Goal: Task Accomplishment & Management: Use online tool/utility

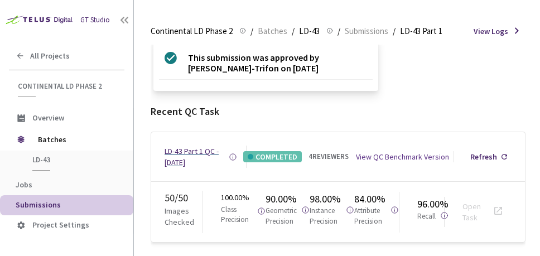
scroll to position [51, 0]
click at [195, 153] on div "LD-43 Part 1 QC - [DATE]" at bounding box center [196, 157] width 64 height 22
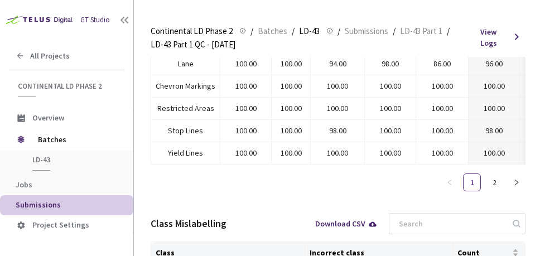
scroll to position [1, 0]
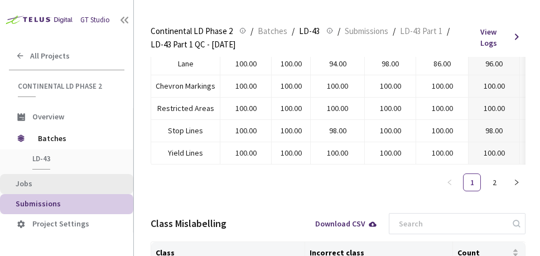
click at [22, 181] on span "Jobs" at bounding box center [24, 183] width 17 height 10
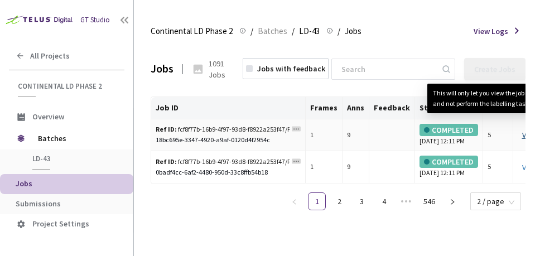
click at [522, 140] on link "View This will only let you view the job and not perform the labelling task." at bounding box center [530, 135] width 16 height 10
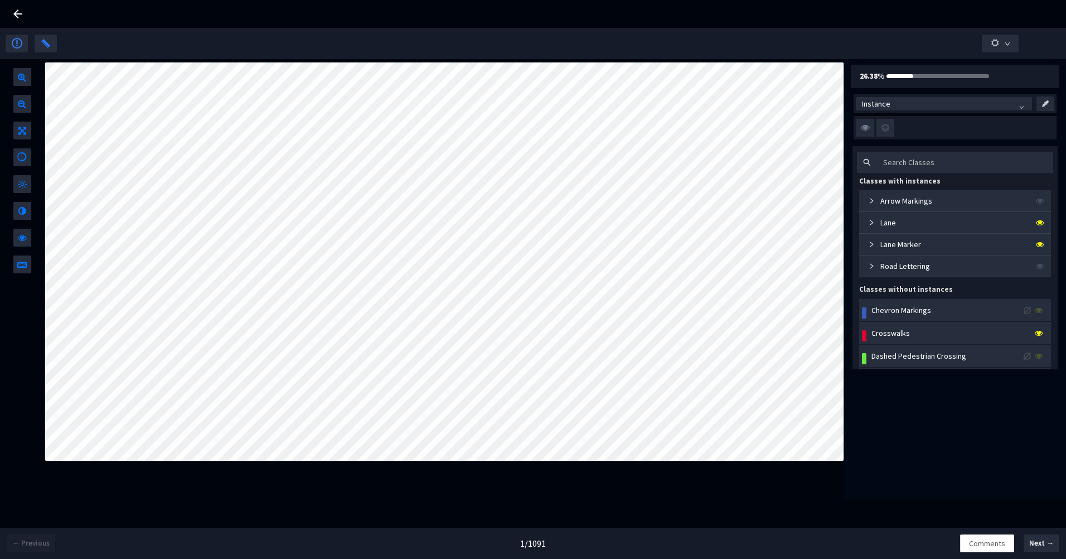
click at [539, 222] on icon "collapsed" at bounding box center [871, 222] width 7 height 7
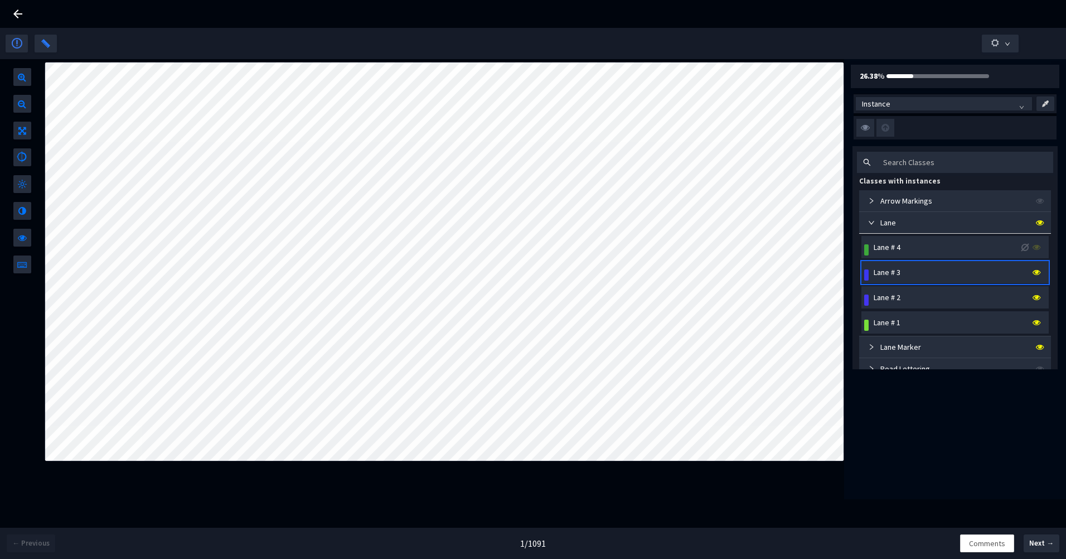
click at [539, 255] on div "Lane # 3" at bounding box center [887, 272] width 27 height 12
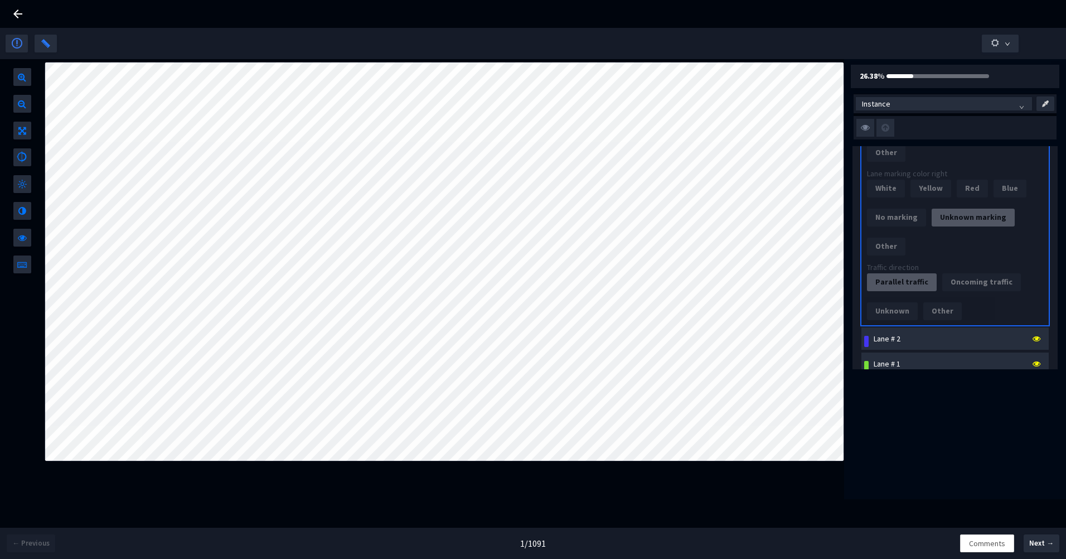
scroll to position [1338, 0]
